Goal: Information Seeking & Learning: Find specific page/section

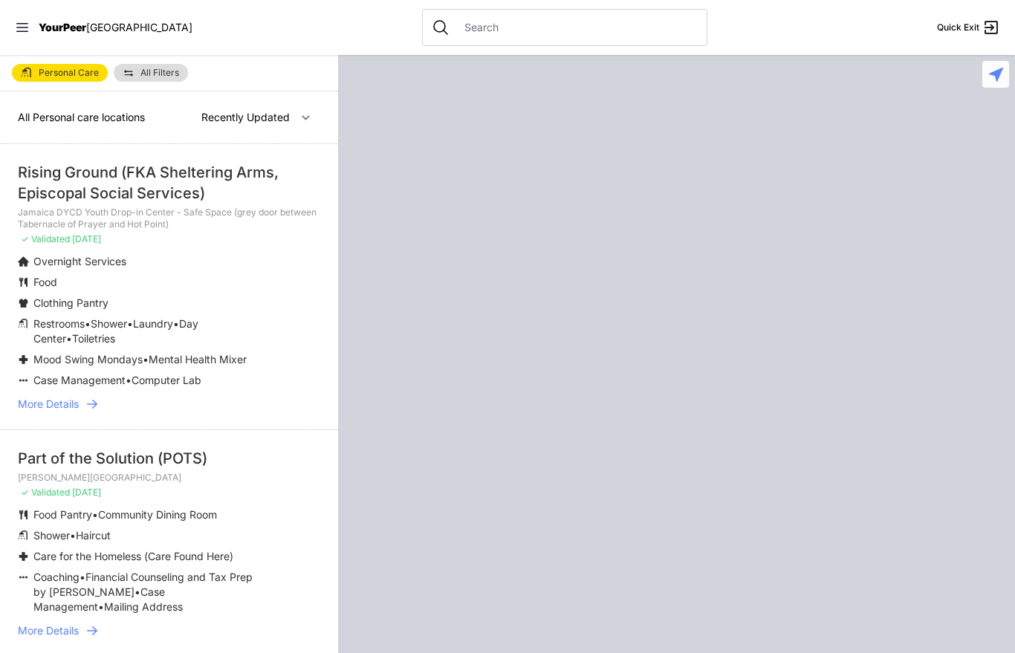
select select "recentlyUpdated"
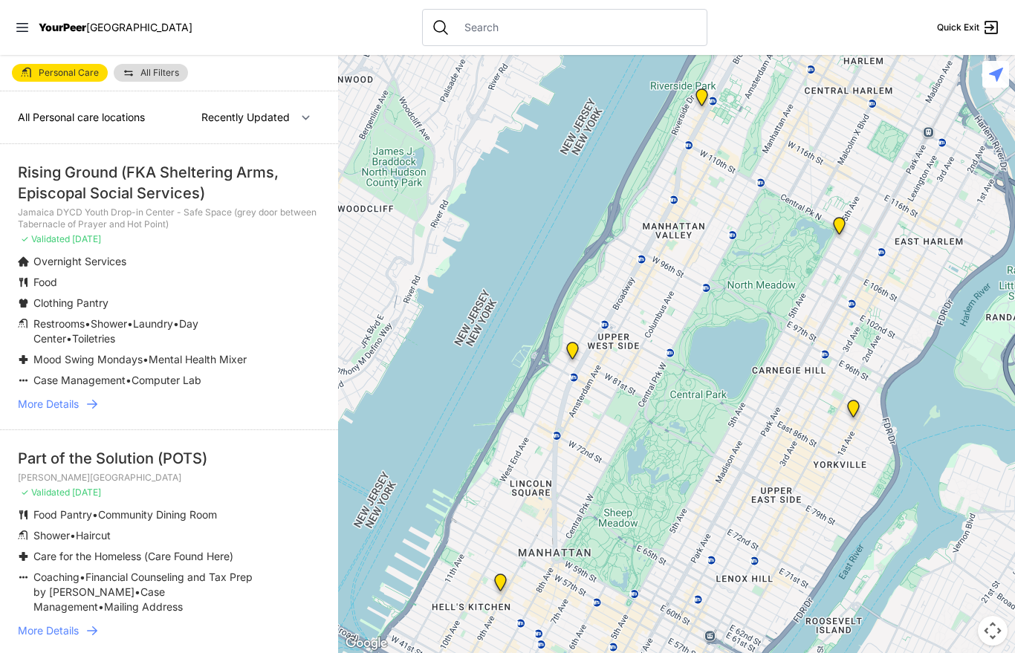
click at [168, 77] on link "All Filters" at bounding box center [151, 73] width 74 height 18
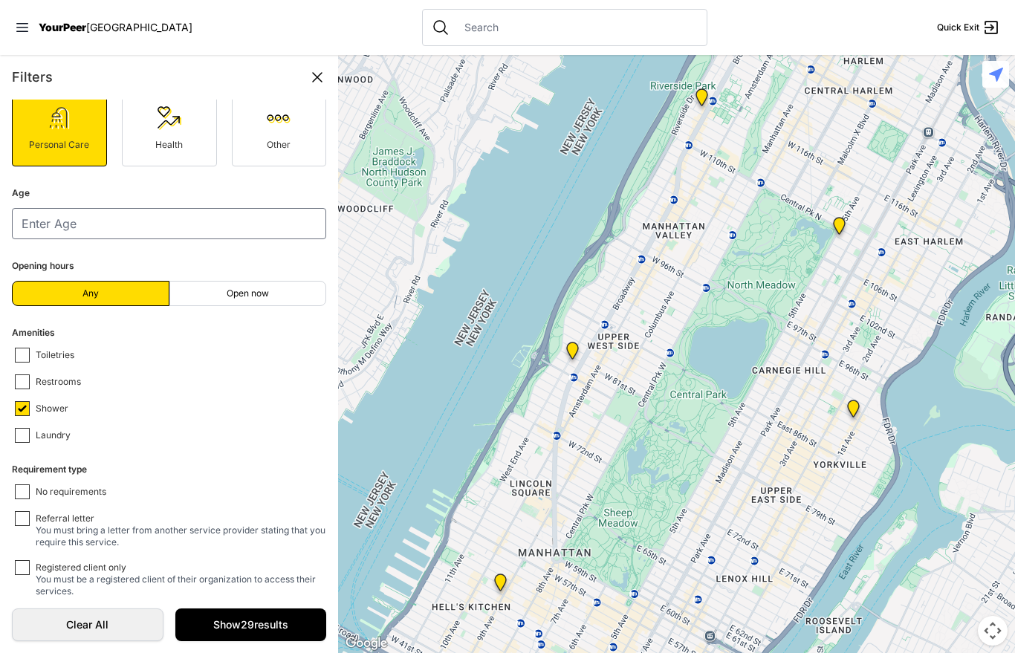
scroll to position [147, 0]
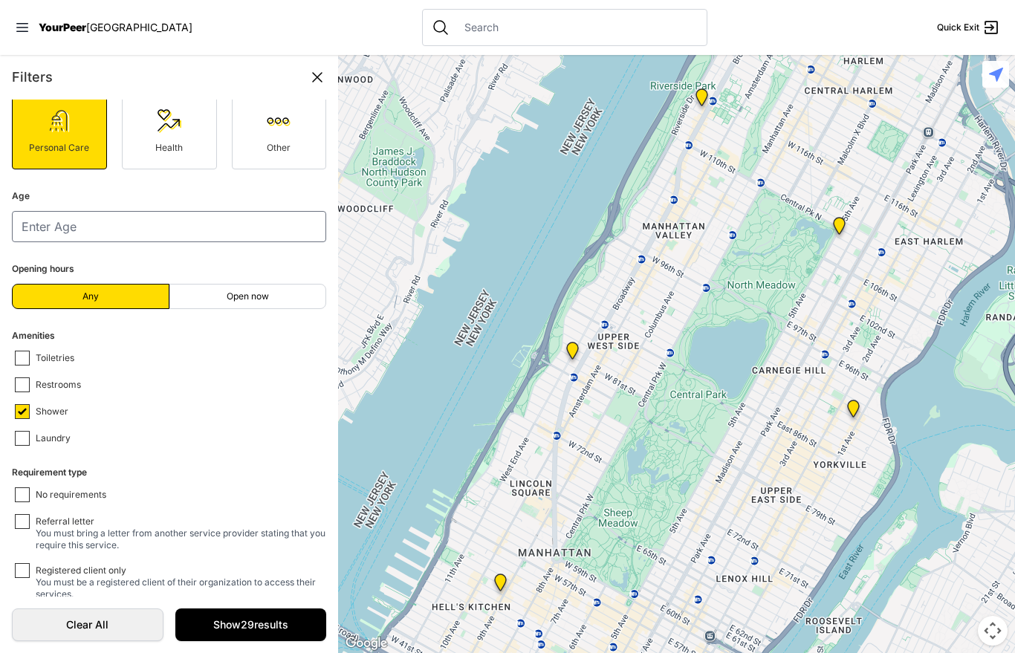
click at [74, 484] on fieldset "Requirement type No requirements Referral letter You must bring a letter from a…" at bounding box center [169, 532] width 314 height 137
click at [22, 491] on input "No requirements" at bounding box center [22, 495] width 15 height 15
click at [25, 497] on input "No requirements" at bounding box center [22, 495] width 15 height 15
click at [20, 493] on input "No requirements" at bounding box center [22, 495] width 15 height 15
checkbox input "true"
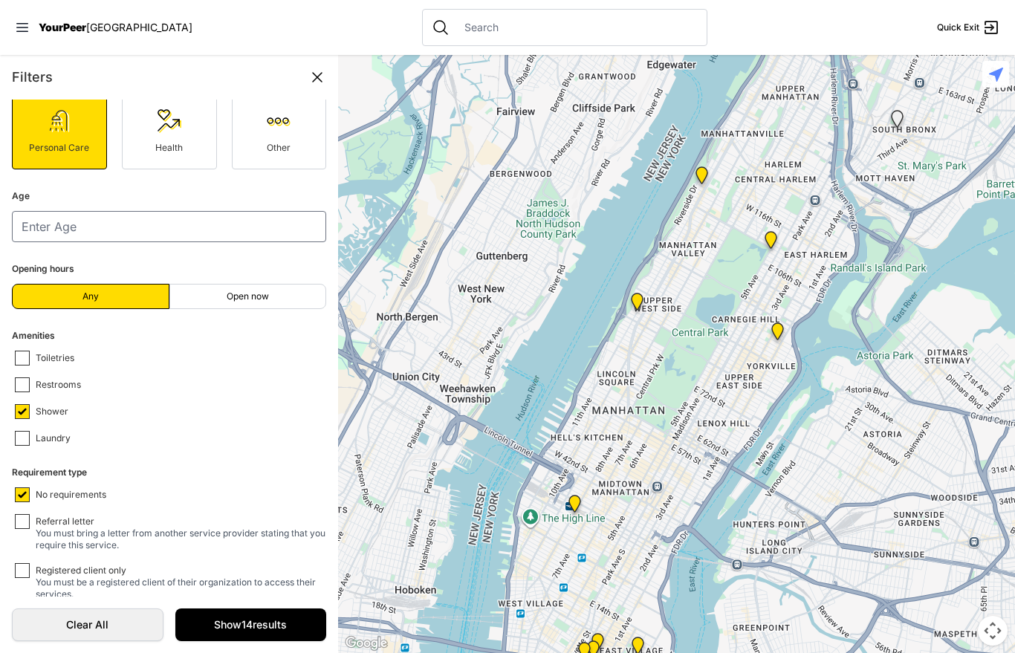
click at [240, 641] on link "Show 14 results" at bounding box center [251, 625] width 152 height 33
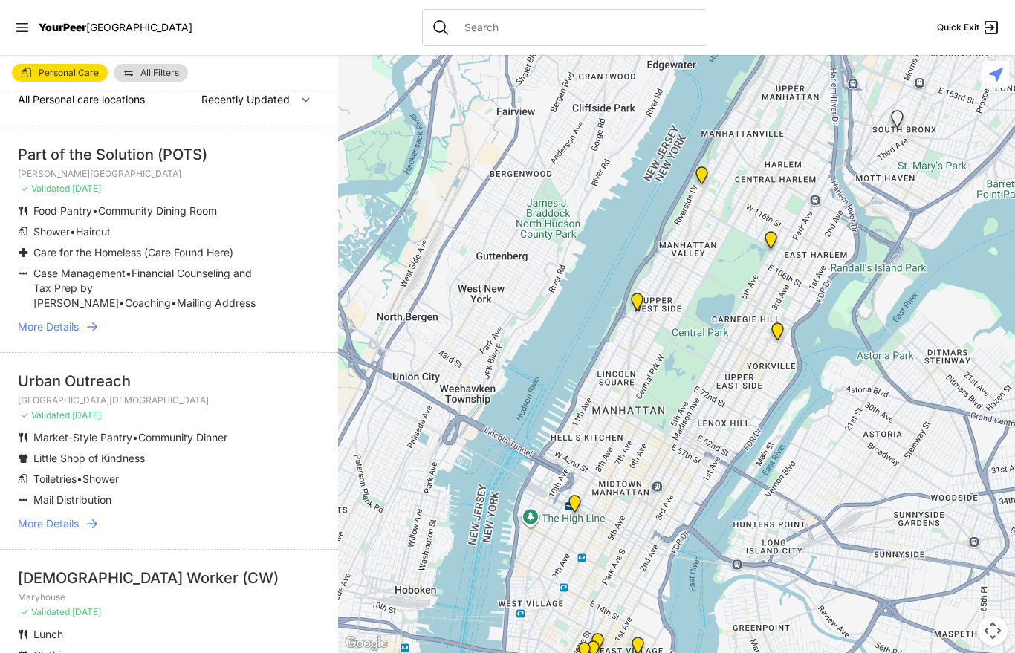
scroll to position [20, 0]
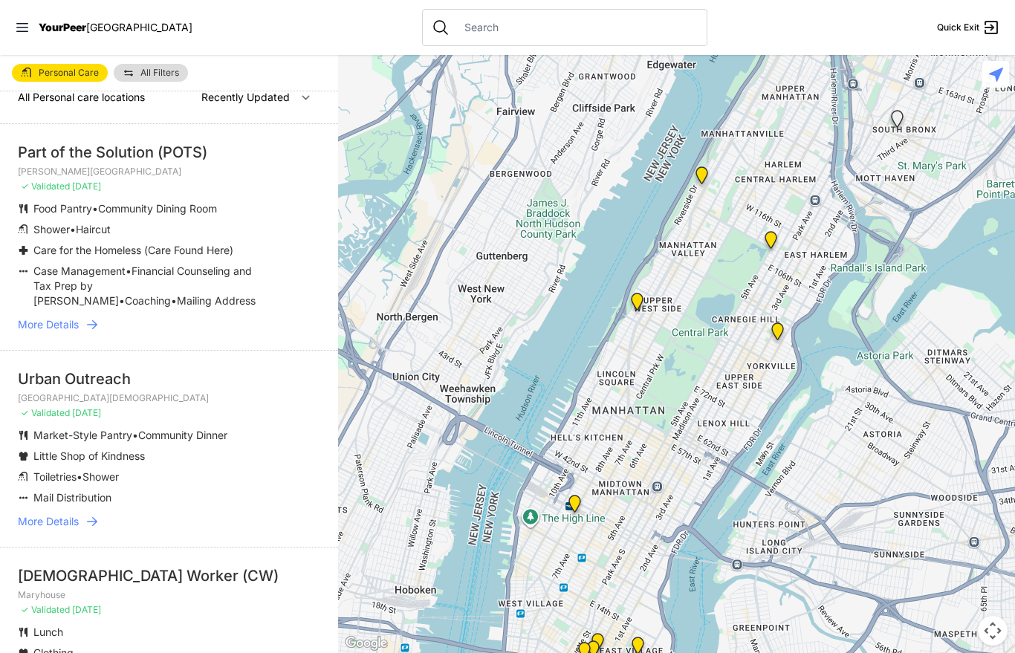
click at [92, 331] on icon at bounding box center [92, 324] width 15 height 15
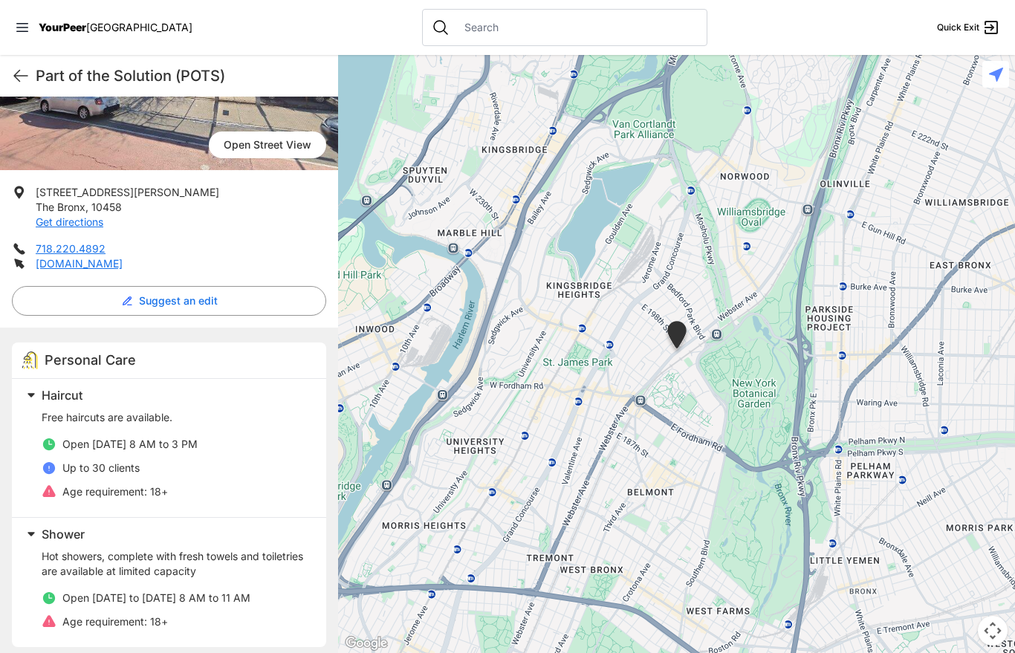
scroll to position [201, 0]
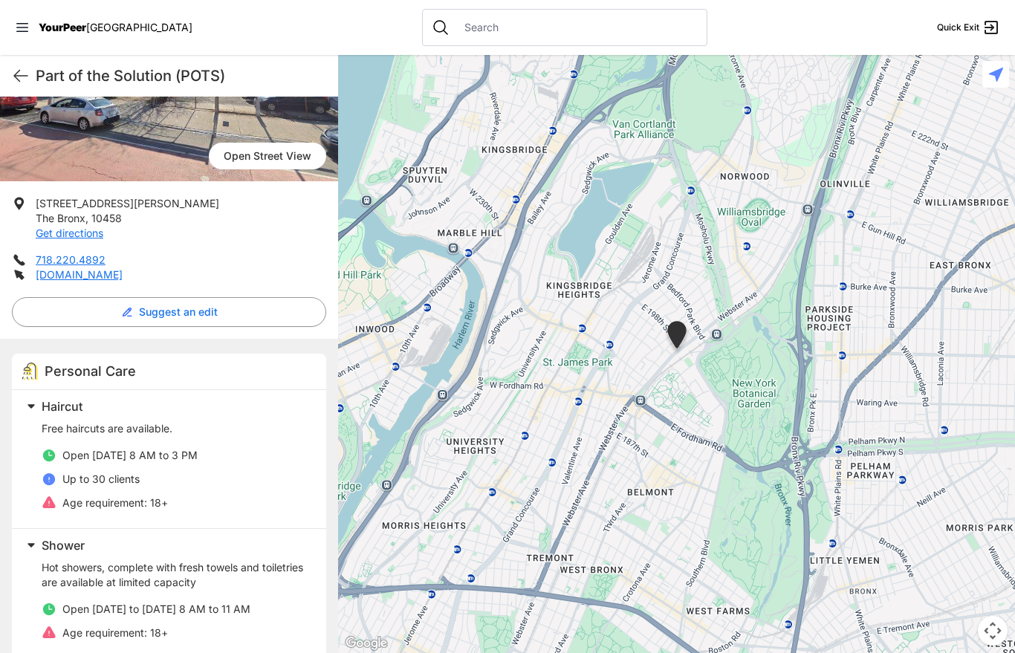
click at [12, 73] on icon at bounding box center [21, 76] width 18 height 18
select select "recentlyUpdated"
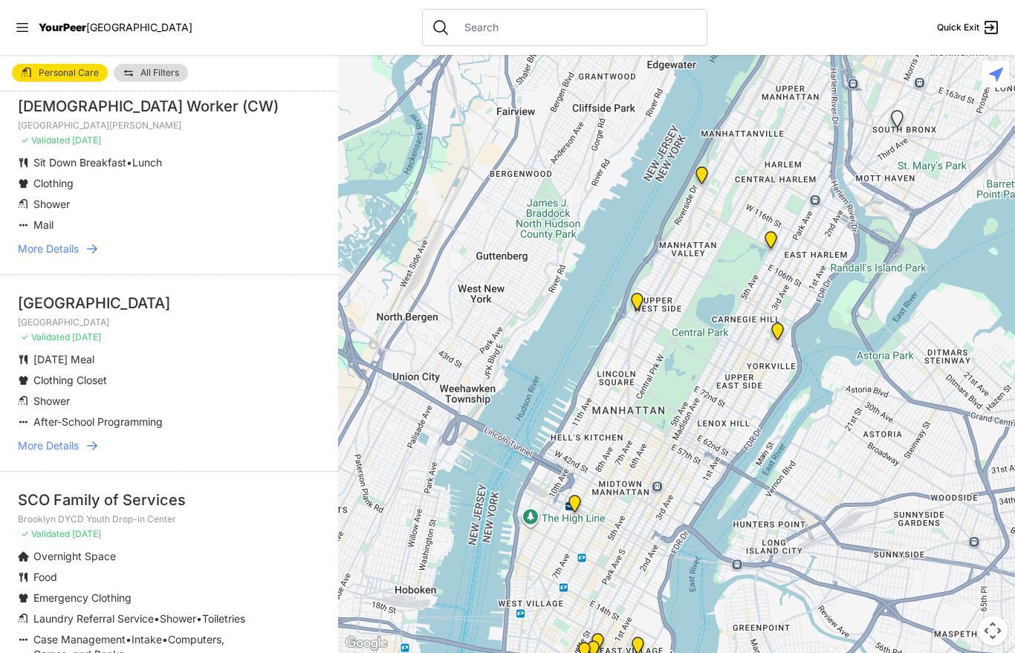
scroll to position [671, 0]
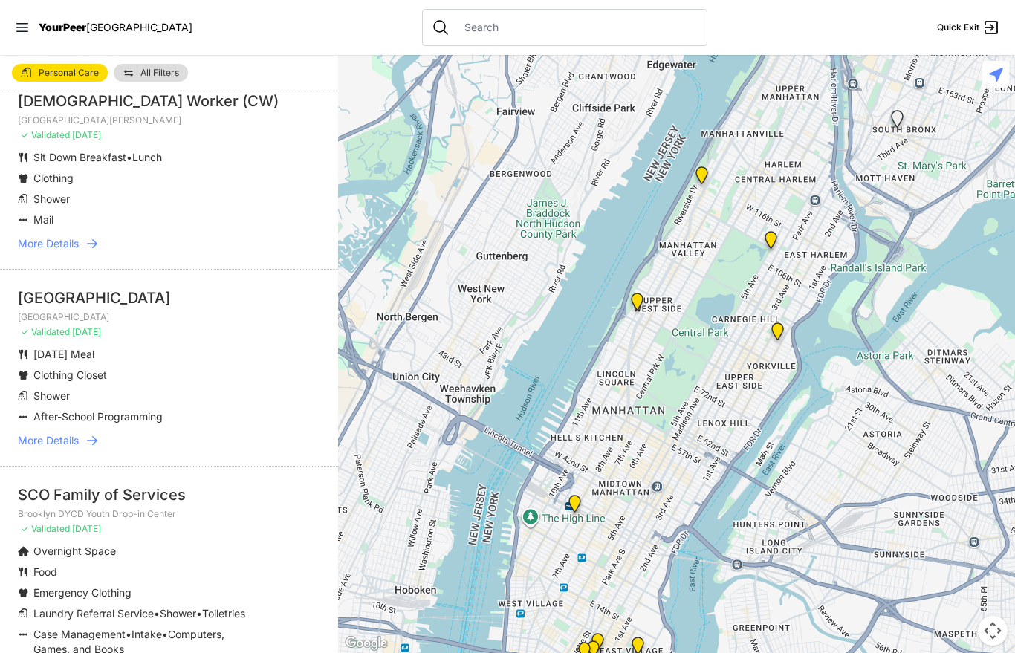
click at [49, 433] on span "More Details" at bounding box center [48, 440] width 61 height 15
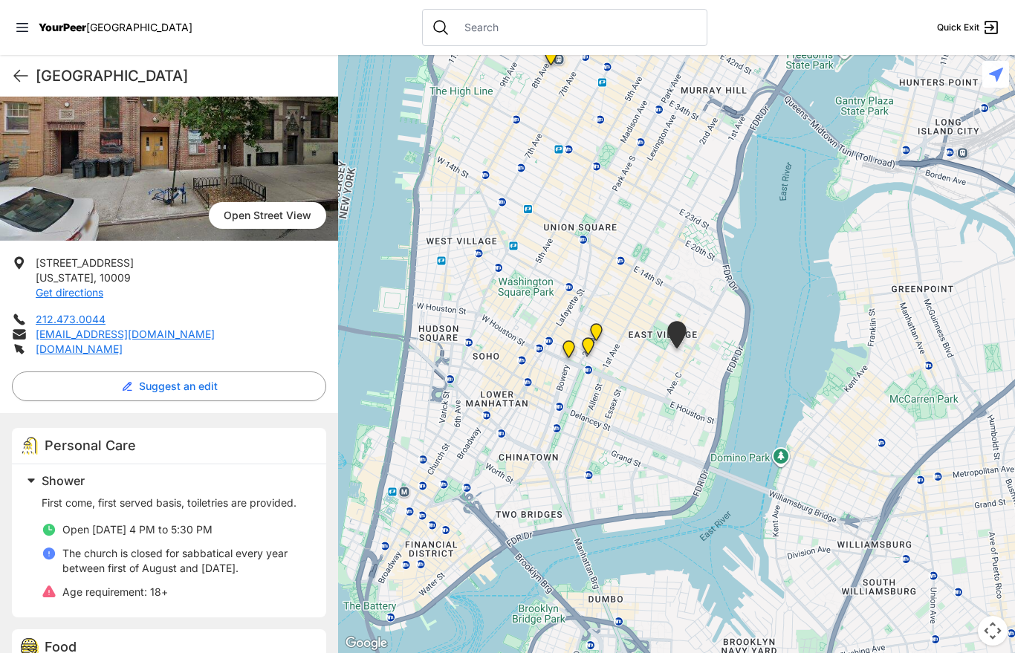
scroll to position [138, 0]
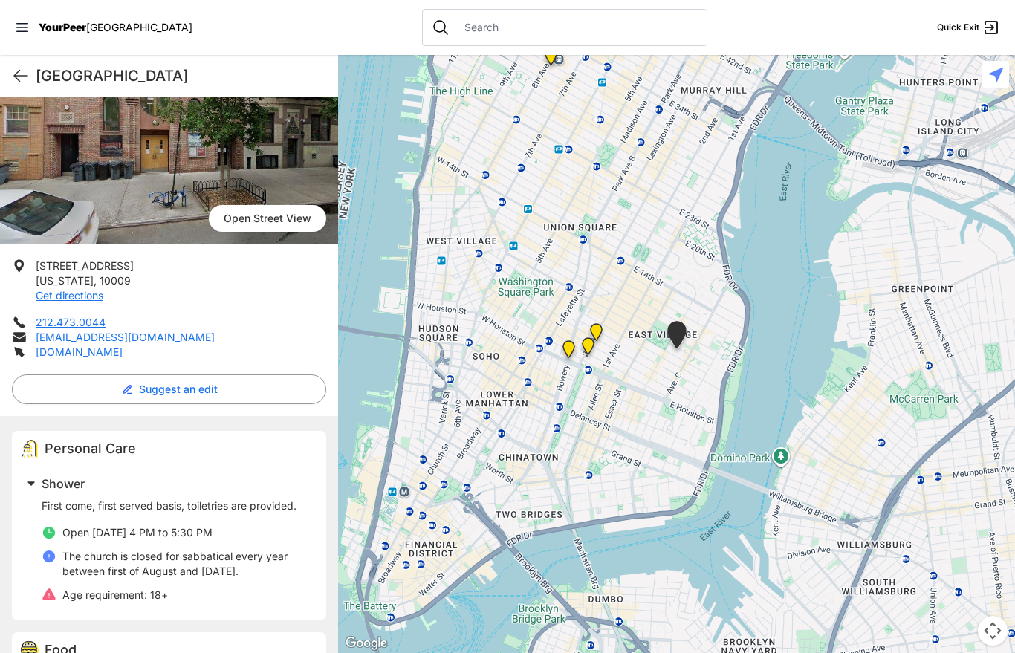
click at [59, 349] on link "[DOMAIN_NAME]" at bounding box center [79, 352] width 87 height 13
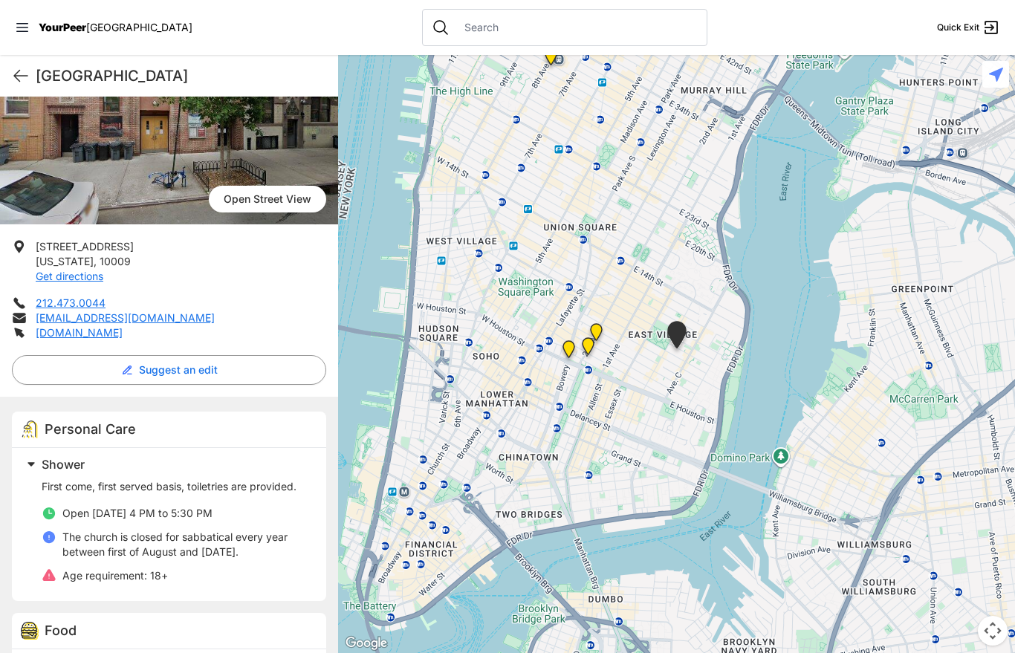
scroll to position [157, 0]
click at [22, 76] on icon at bounding box center [20, 76] width 13 height 11
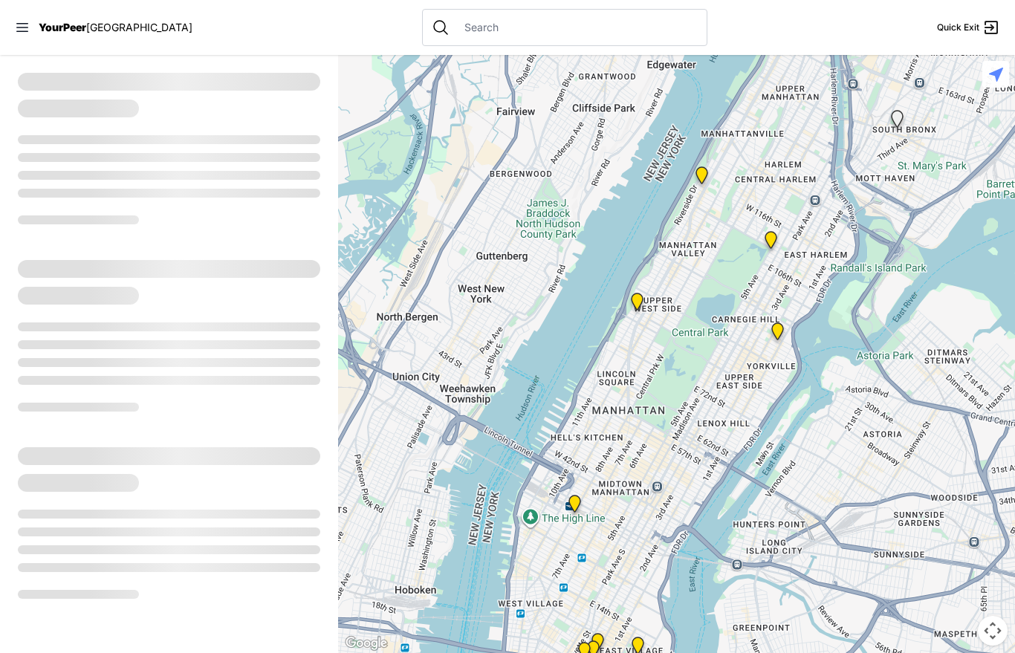
select select "recentlyUpdated"
